Goal: Information Seeking & Learning: Learn about a topic

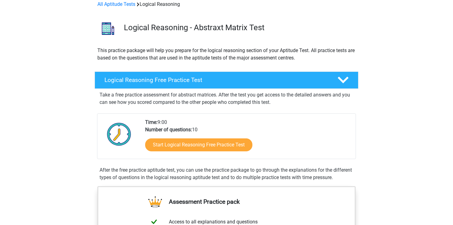
scroll to position [35, 0]
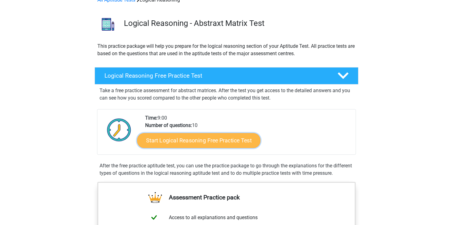
click at [236, 142] on link "Start Logical Reasoning Free Practice Test" at bounding box center [198, 140] width 123 height 15
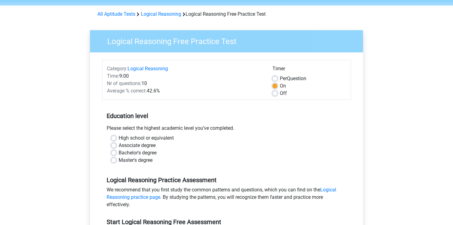
scroll to position [28, 0]
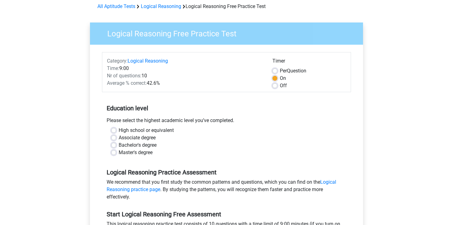
click at [147, 143] on label "Bachelor's degree" at bounding box center [138, 145] width 38 height 7
click at [116, 143] on input "Bachelor's degree" at bounding box center [113, 145] width 5 height 6
radio input "true"
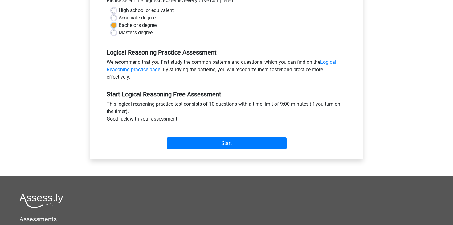
scroll to position [159, 0]
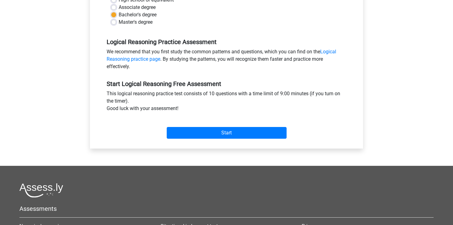
click at [215, 139] on div "Start" at bounding box center [226, 128] width 249 height 27
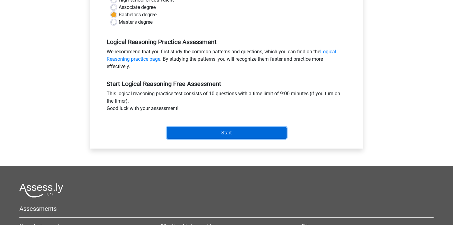
click at [218, 136] on input "Start" at bounding box center [227, 133] width 120 height 12
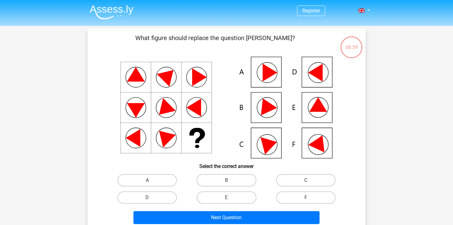
scroll to position [411, 0]
click at [317, 110] on icon at bounding box center [319, 104] width 18 height 14
click at [234, 202] on label "E" at bounding box center [227, 198] width 60 height 12
click at [231, 202] on input "E" at bounding box center [229, 200] width 4 height 4
radio input "true"
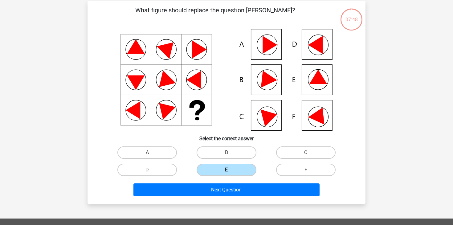
scroll to position [32, 0]
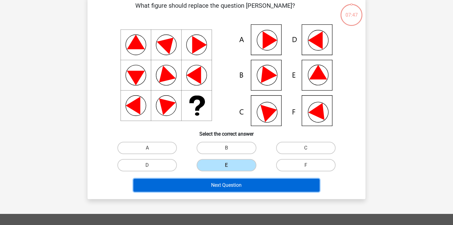
click at [238, 189] on button "Next Question" at bounding box center [227, 185] width 187 height 13
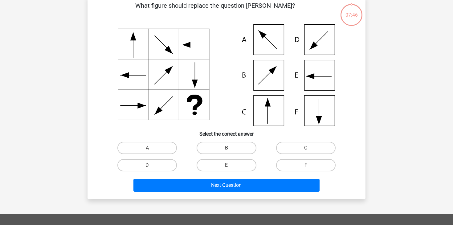
scroll to position [28, 0]
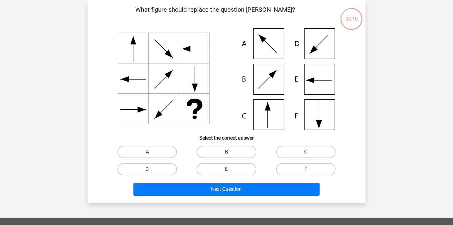
click at [279, 86] on icon at bounding box center [226, 79] width 249 height 102
click at [236, 154] on label "B" at bounding box center [227, 152] width 60 height 12
click at [231, 154] on input "B" at bounding box center [229, 154] width 4 height 4
radio input "true"
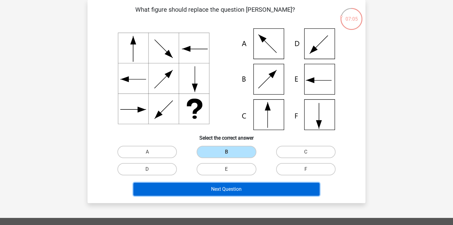
click at [233, 190] on button "Next Question" at bounding box center [227, 189] width 187 height 13
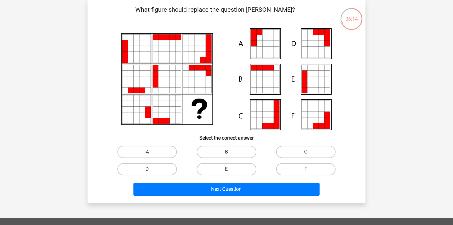
click at [174, 151] on label "A" at bounding box center [148, 152] width 60 height 12
click at [151, 152] on input "A" at bounding box center [149, 154] width 4 height 4
radio input "true"
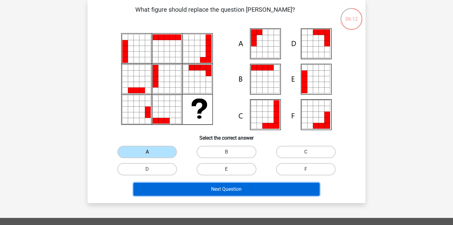
click at [212, 189] on button "Next Question" at bounding box center [227, 189] width 187 height 13
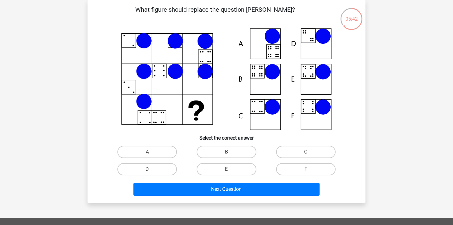
click at [192, 105] on icon at bounding box center [196, 108] width 16 height 15
click at [318, 75] on icon at bounding box center [324, 72] width 16 height 16
click at [250, 170] on label "E" at bounding box center [227, 169] width 60 height 12
click at [231, 170] on input "E" at bounding box center [229, 171] width 4 height 4
radio input "true"
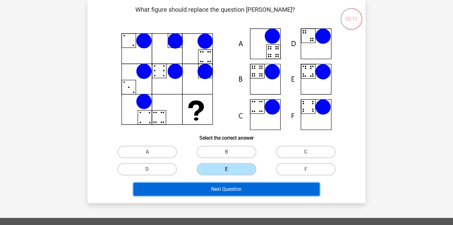
click at [264, 184] on button "Next Question" at bounding box center [227, 189] width 187 height 13
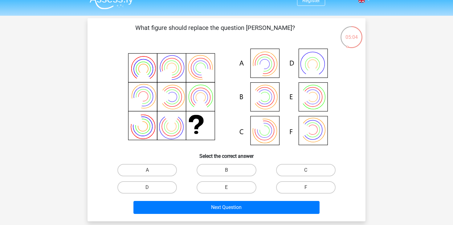
scroll to position [15, 0]
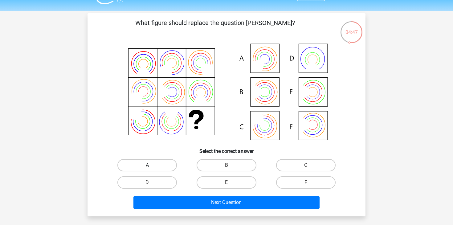
click at [167, 168] on label "A" at bounding box center [148, 165] width 60 height 12
click at [151, 168] on input "A" at bounding box center [149, 167] width 4 height 4
radio input "true"
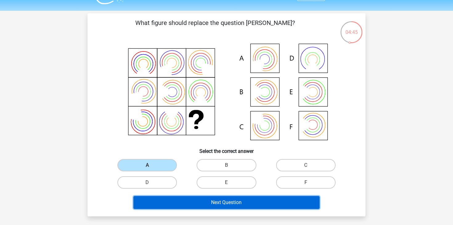
click at [188, 205] on button "Next Question" at bounding box center [227, 202] width 187 height 13
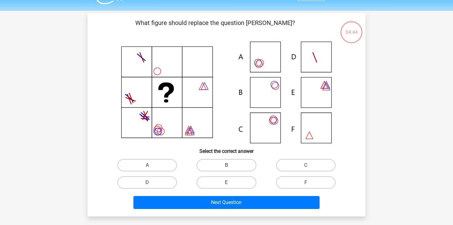
scroll to position [28, 0]
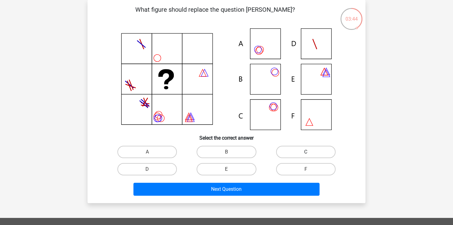
click at [291, 150] on label "C" at bounding box center [306, 152] width 60 height 12
click at [306, 152] on input "C" at bounding box center [308, 154] width 4 height 4
radio input "true"
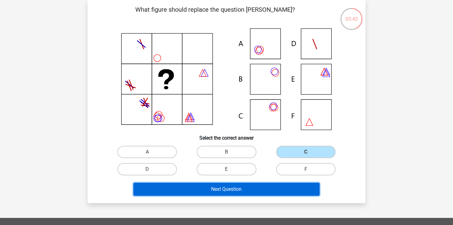
click at [264, 185] on button "Next Question" at bounding box center [227, 189] width 187 height 13
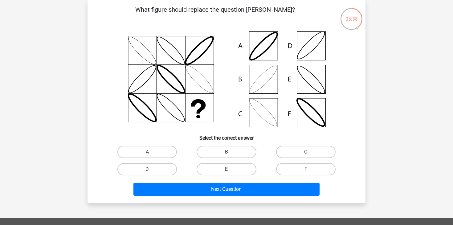
scroll to position [10, 0]
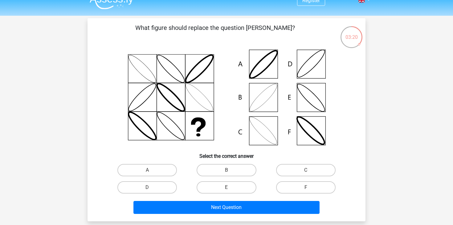
click at [230, 172] on input "B" at bounding box center [229, 172] width 4 height 4
radio input "true"
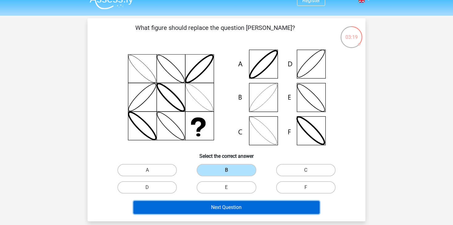
click at [236, 203] on button "Next Question" at bounding box center [227, 207] width 187 height 13
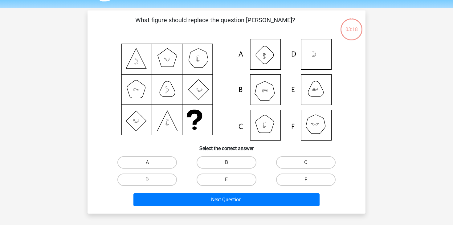
scroll to position [28, 0]
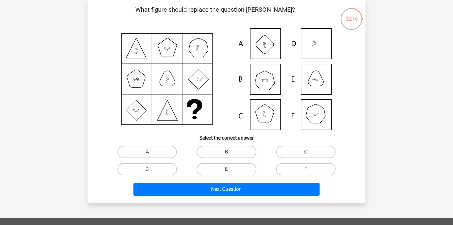
click at [264, 85] on icon at bounding box center [226, 79] width 249 height 102
click at [235, 151] on label "B" at bounding box center [227, 152] width 60 height 12
click at [231, 152] on input "B" at bounding box center [229, 154] width 4 height 4
radio input "true"
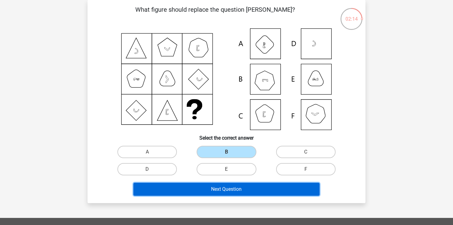
click at [231, 190] on button "Next Question" at bounding box center [227, 189] width 187 height 13
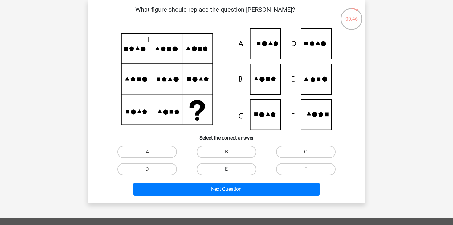
click at [242, 172] on label "E" at bounding box center [227, 169] width 60 height 12
click at [231, 172] on input "E" at bounding box center [229, 171] width 4 height 4
radio input "true"
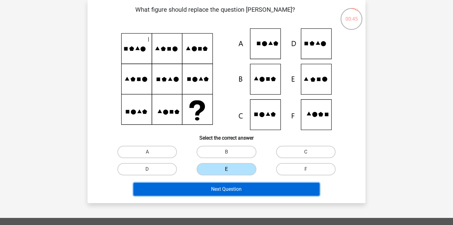
click at [238, 184] on button "Next Question" at bounding box center [227, 189] width 187 height 13
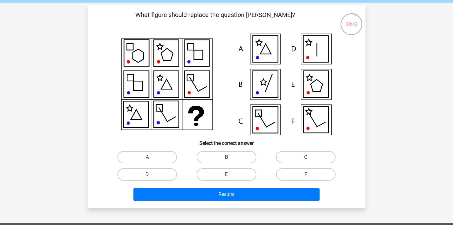
scroll to position [24, 0]
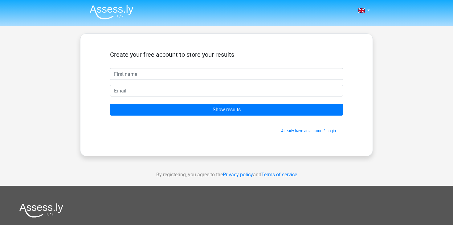
scroll to position [411, 0]
type input "H"
type input "zhenhen"
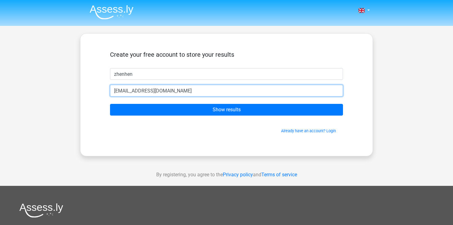
type input "nanimonota@gmail.com"
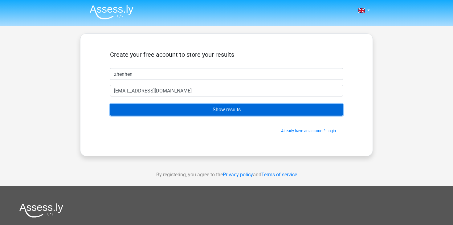
click at [249, 107] on input "Show results" at bounding box center [226, 110] width 233 height 12
